Goal: Find specific page/section: Find specific page/section

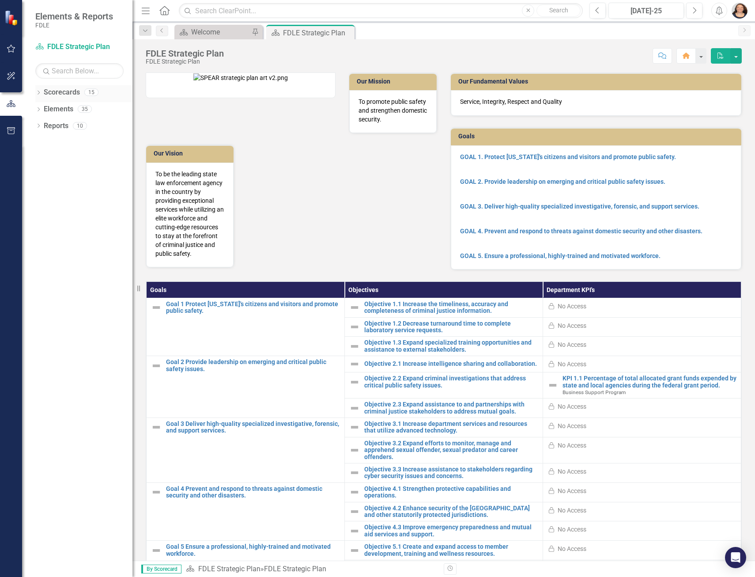
click at [38, 95] on icon "Dropdown" at bounding box center [38, 93] width 6 height 5
click at [39, 94] on icon "Dropdown" at bounding box center [37, 92] width 5 height 6
click at [39, 94] on icon "Dropdown" at bounding box center [38, 93] width 6 height 5
click at [42, 107] on icon "Dropdown" at bounding box center [43, 108] width 7 height 5
click at [50, 160] on icon "Dropdown" at bounding box center [52, 158] width 7 height 5
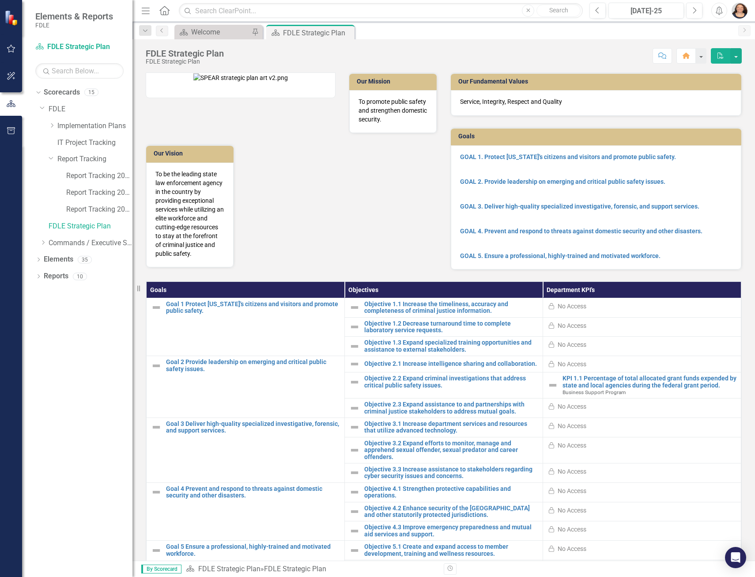
click at [132, 168] on div "Dropdown Report Tracking" at bounding box center [86, 160] width 93 height 17
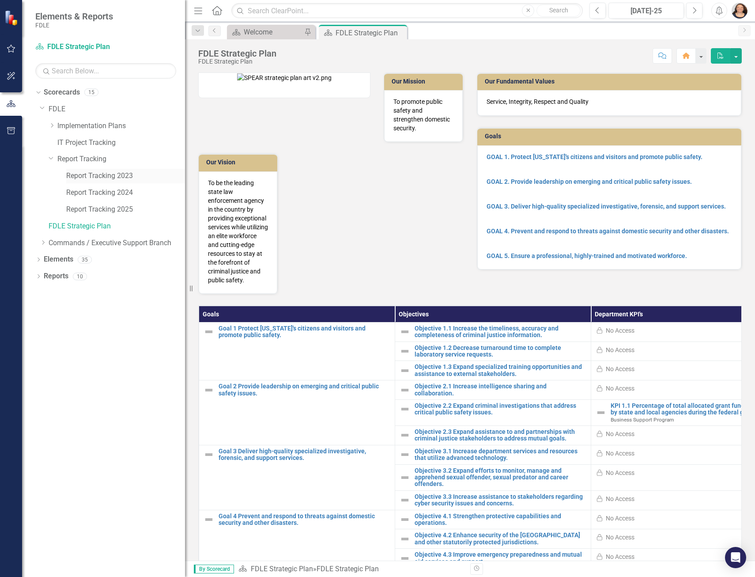
drag, startPoint x: 134, startPoint y: 168, endPoint x: 183, endPoint y: 170, distance: 49.0
click at [185, 170] on div "Resize" at bounding box center [188, 288] width 7 height 577
click at [119, 202] on div "Report Tracking 2025" at bounding box center [124, 209] width 117 height 15
click at [129, 210] on link "Report Tracking 2025" at bounding box center [124, 209] width 117 height 10
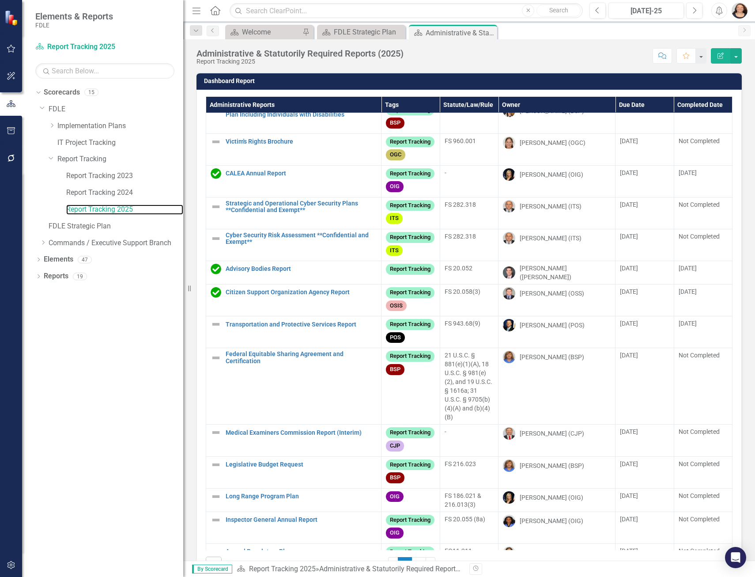
scroll to position [353, 0]
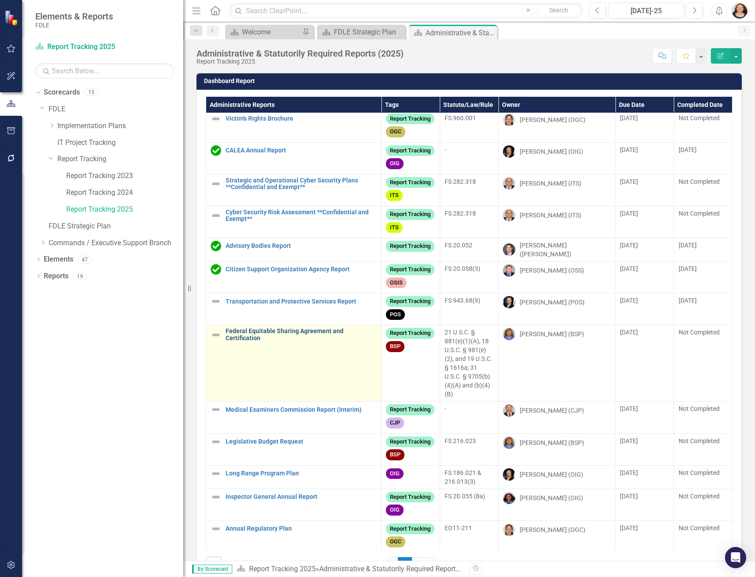
click at [259, 341] on link "Federal Equitable Sharing Agreement and Certification" at bounding box center [301, 335] width 151 height 14
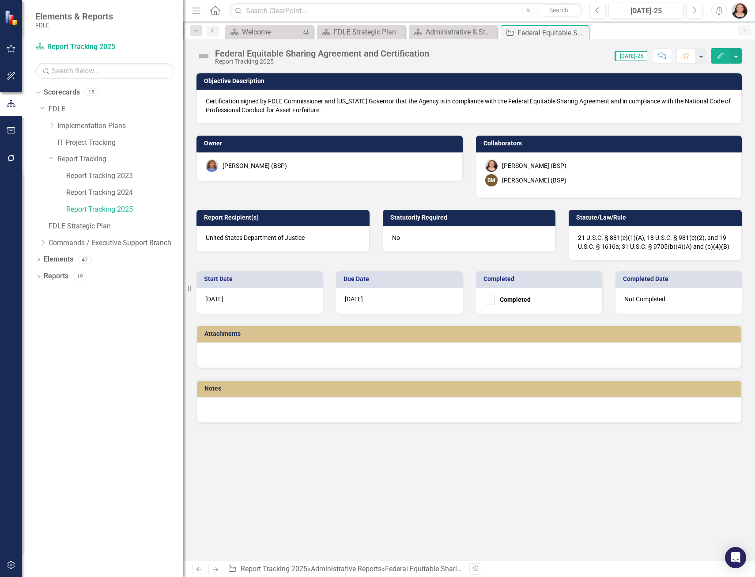
click at [302, 359] on div at bounding box center [469, 355] width 544 height 26
click at [293, 352] on div at bounding box center [469, 355] width 544 height 26
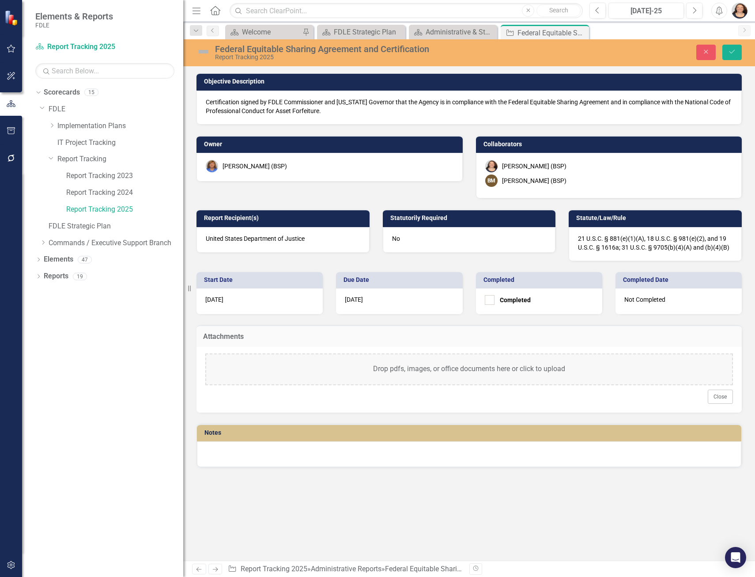
click at [530, 363] on div "Drop pdfs, images, or office documents here or click to upload" at bounding box center [469, 369] width 528 height 32
click at [707, 48] on button "Close" at bounding box center [705, 52] width 19 height 15
